Goal: Information Seeking & Learning: Learn about a topic

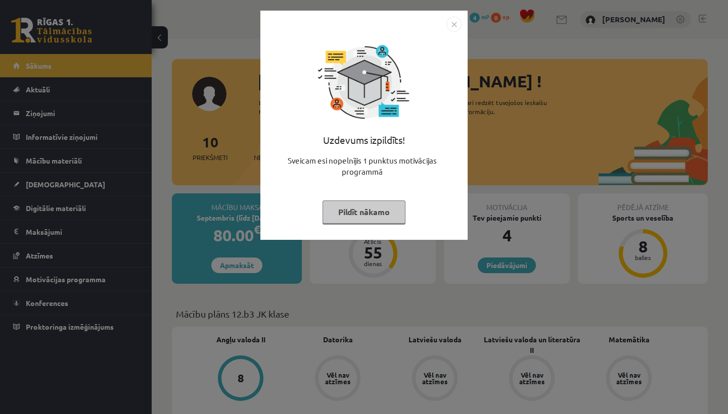
click at [377, 212] on button "Pildīt nākamo" at bounding box center [363, 212] width 83 height 23
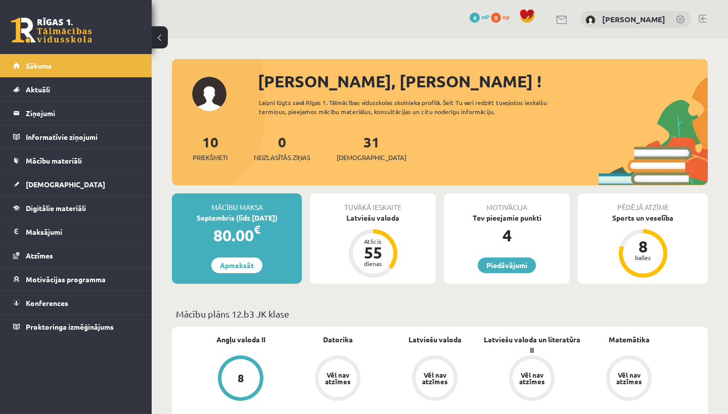
click at [503, 151] on div "10 Priekšmeti 0 Neizlasītās ziņas 31 Ieskaites" at bounding box center [440, 158] width 536 height 54
click at [97, 111] on legend "Ziņojumi 0" at bounding box center [82, 113] width 113 height 23
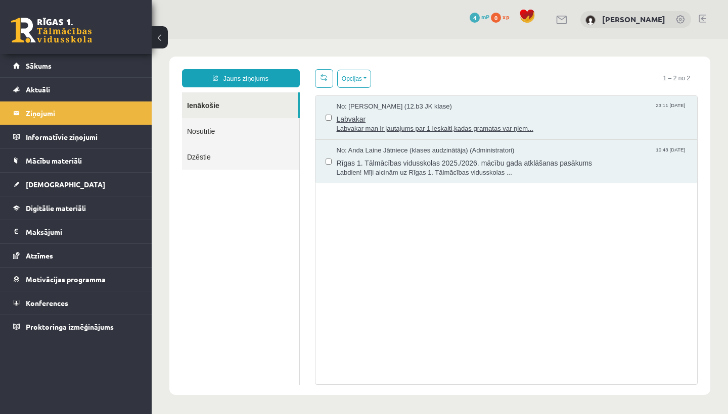
click at [499, 111] on div "No: Zlata Stankeviča (12.b3 JK klase) 23:11 06/09/2025" at bounding box center [512, 107] width 351 height 10
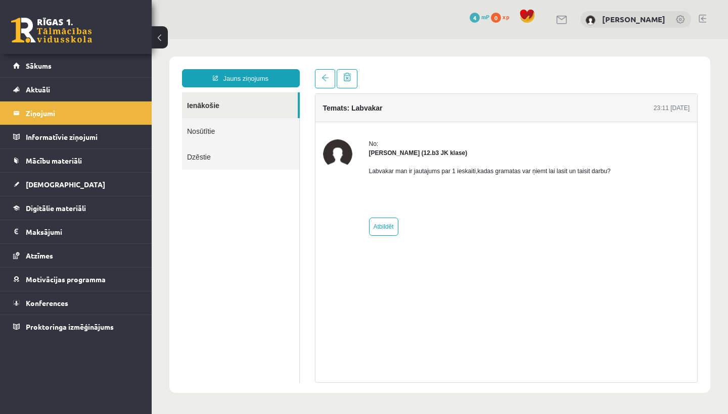
click at [373, 108] on h4 "Temats: Labvakar" at bounding box center [353, 108] width 60 height 8
click at [401, 163] on div "Labvakar man ir jautajums par 1 ieskaiti,kadas gramatas var ņiemt lai lasit un …" at bounding box center [490, 184] width 242 height 53
click at [490, 210] on div "Labvakar man ir jautajums par 1 ieskaiti,kadas gramatas var ņiemt lai lasit un …" at bounding box center [490, 184] width 242 height 53
click at [324, 73] on link at bounding box center [325, 78] width 20 height 19
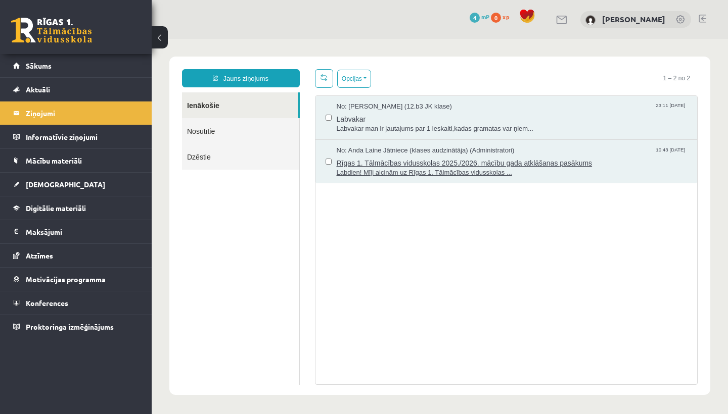
click at [574, 149] on div "No: Anda Laine Jātniece (klases audzinātāja) (Administratori) 10:43 27/08/2025" at bounding box center [512, 151] width 351 height 10
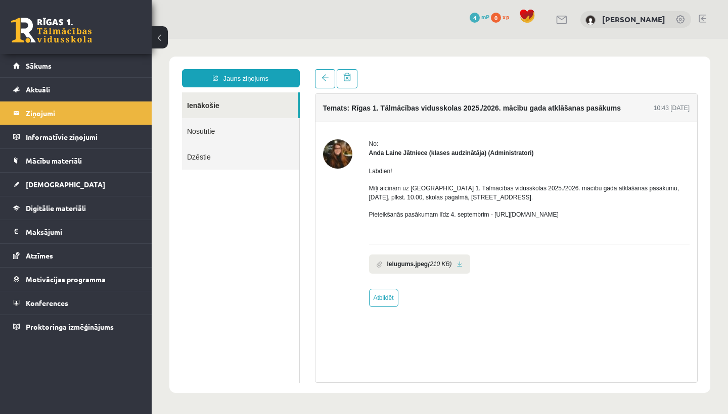
click at [340, 155] on img at bounding box center [337, 154] width 29 height 29
click at [325, 79] on span at bounding box center [324, 77] width 7 height 7
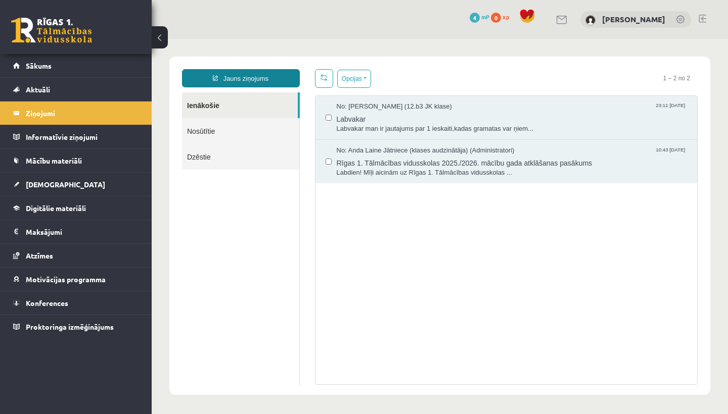
click at [254, 78] on link "Jauns ziņojums" at bounding box center [241, 78] width 118 height 18
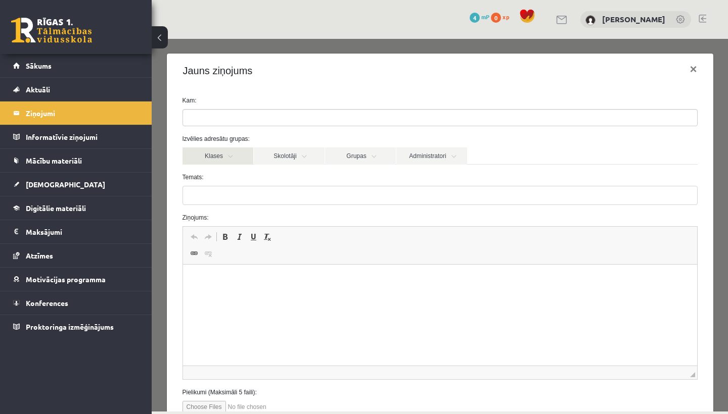
click at [228, 151] on link "Klases" at bounding box center [217, 156] width 71 height 17
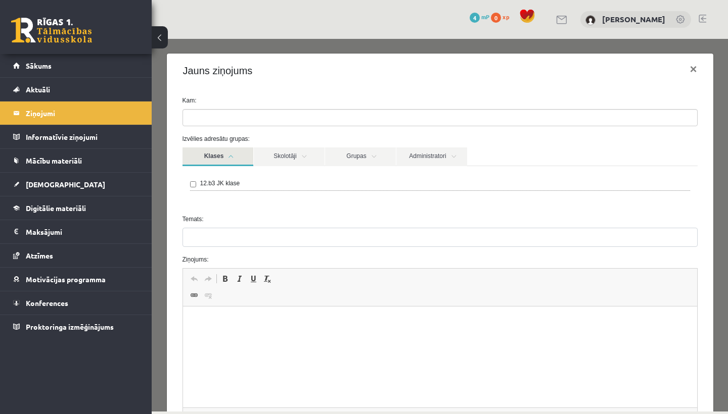
click at [237, 157] on link "Klases" at bounding box center [217, 157] width 71 height 19
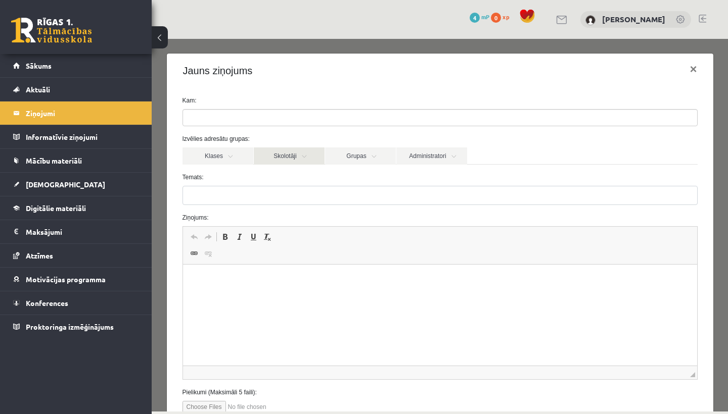
click at [288, 157] on link "Skolotāji" at bounding box center [289, 156] width 71 height 17
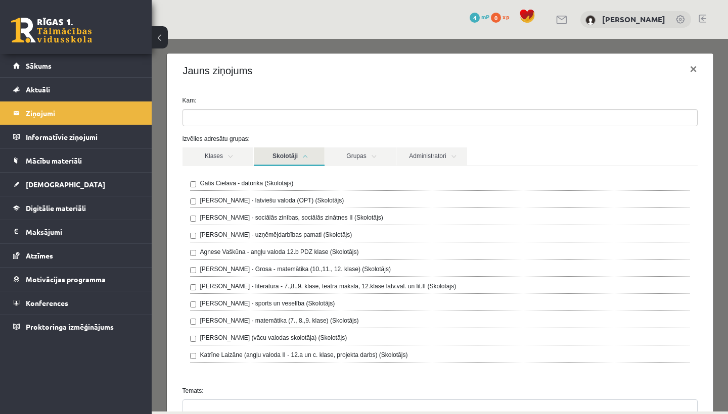
click at [302, 155] on link "Skolotāji" at bounding box center [289, 157] width 71 height 19
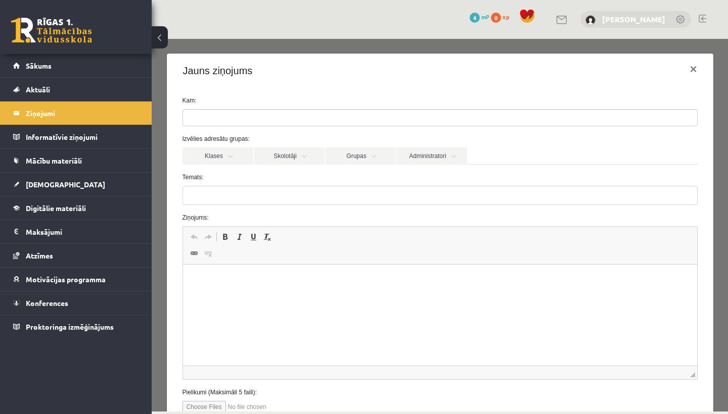
click at [623, 19] on link "[PERSON_NAME]" at bounding box center [633, 19] width 63 height 10
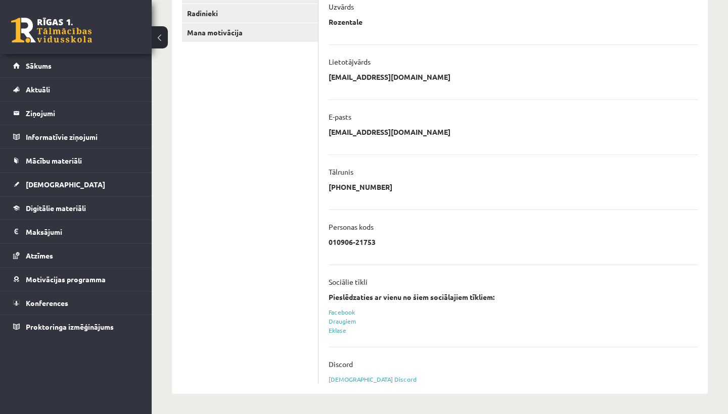
scroll to position [195, 0]
click at [354, 378] on link "[DEMOGRAPHIC_DATA] Discord" at bounding box center [373, 380] width 88 height 8
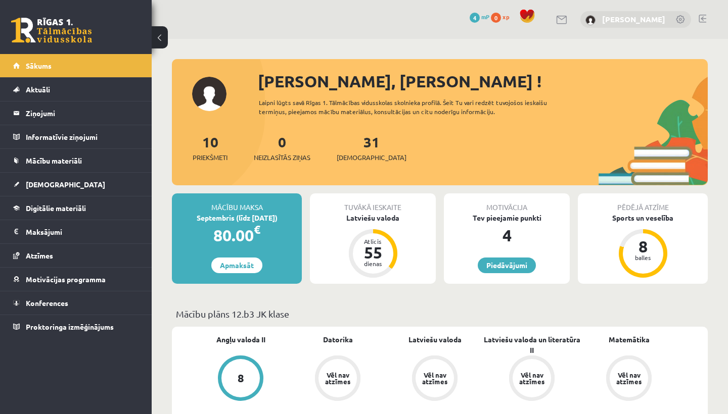
click at [649, 21] on link "[PERSON_NAME]" at bounding box center [633, 19] width 63 height 10
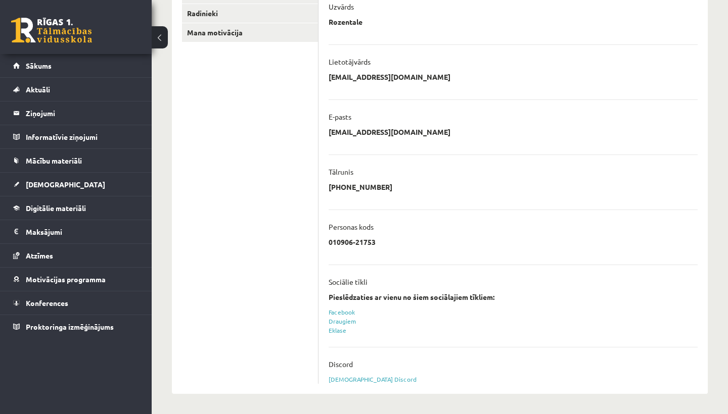
scroll to position [195, 0]
click at [349, 380] on link "[DEMOGRAPHIC_DATA] Discord" at bounding box center [373, 380] width 88 height 8
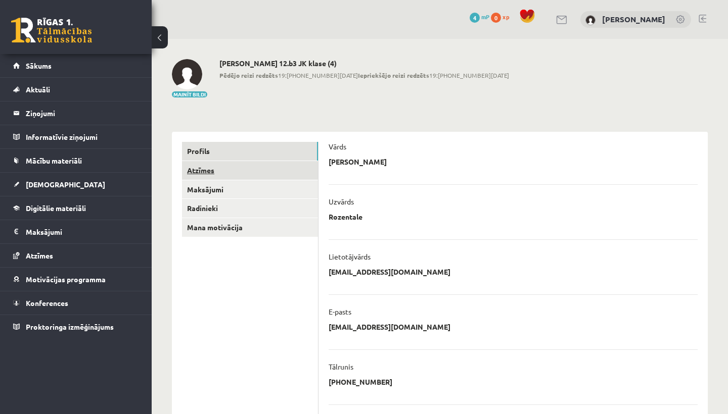
scroll to position [0, 0]
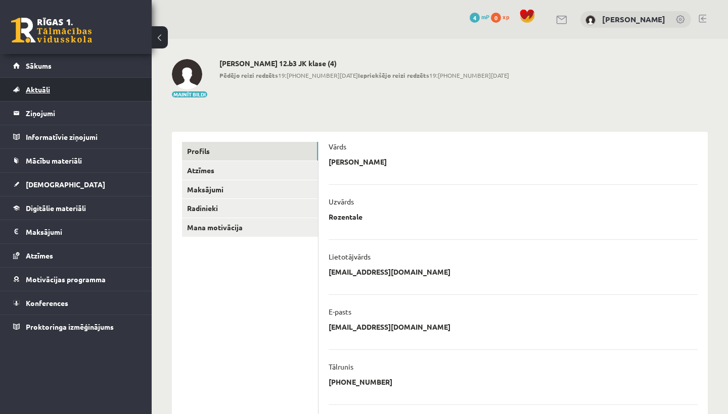
click at [97, 90] on link "Aktuāli" at bounding box center [76, 89] width 126 height 23
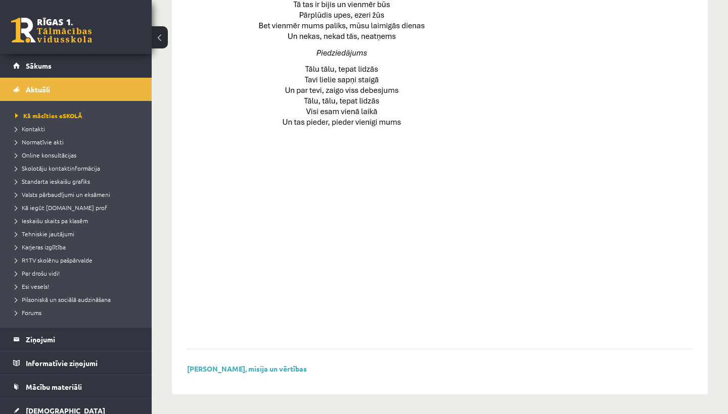
scroll to position [685, 0]
click at [58, 210] on span "Kā iegūt [DOMAIN_NAME] prof" at bounding box center [61, 208] width 92 height 8
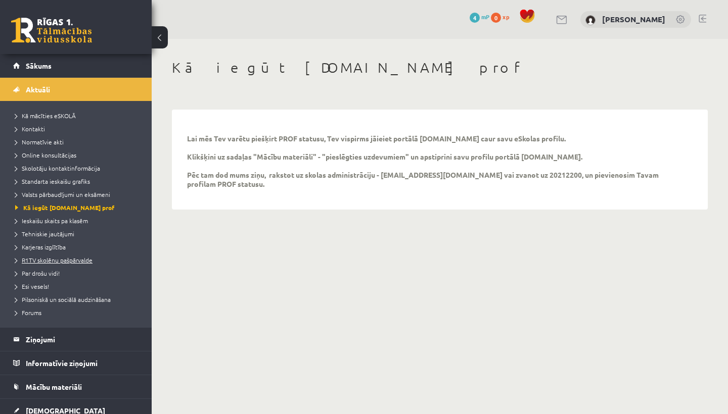
click at [77, 259] on span "R1TV skolēnu pašpārvalde" at bounding box center [53, 260] width 77 height 8
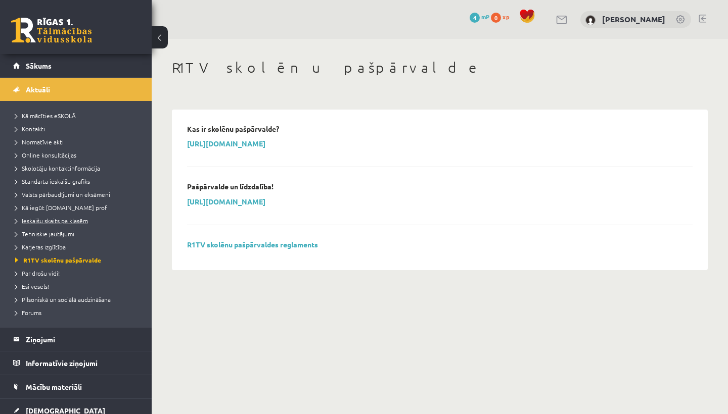
click at [70, 222] on span "Ieskaišu skaits pa klasēm" at bounding box center [51, 221] width 73 height 8
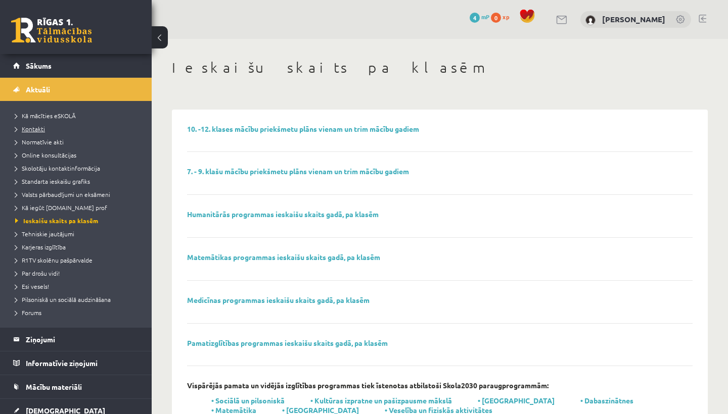
click at [41, 130] on span "Kontakti" at bounding box center [30, 129] width 30 height 8
